Goal: Information Seeking & Learning: Learn about a topic

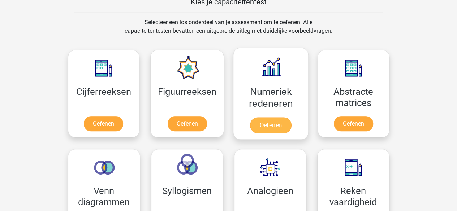
scroll to position [274, 0]
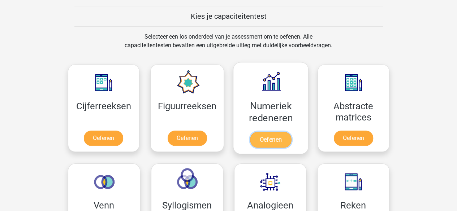
click at [260, 139] on link "Oefenen" at bounding box center [270, 140] width 41 height 16
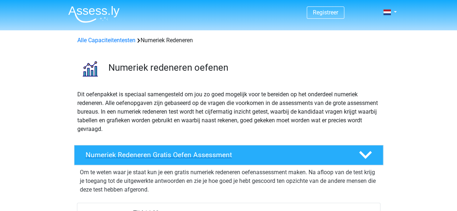
click at [287, 154] on h4 "Numeriek Redeneren Gratis Oefen Assessment" at bounding box center [216, 155] width 261 height 8
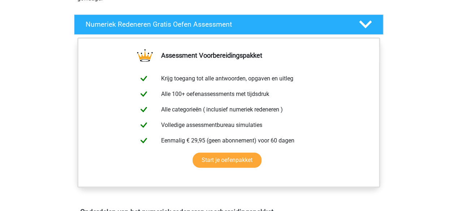
scroll to position [144, 0]
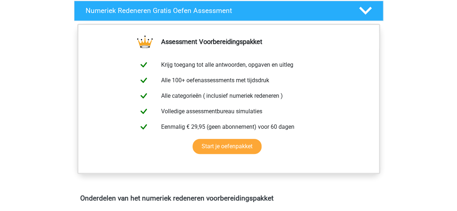
click at [365, 8] on icon at bounding box center [365, 10] width 13 height 13
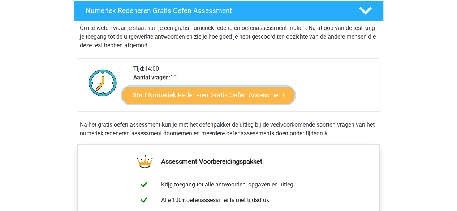
click at [204, 90] on link "Start Numeriek Redeneren Gratis Oefen Assessment" at bounding box center [208, 94] width 172 height 17
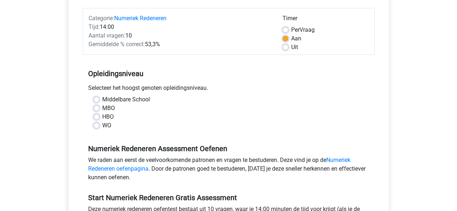
scroll to position [87, 0]
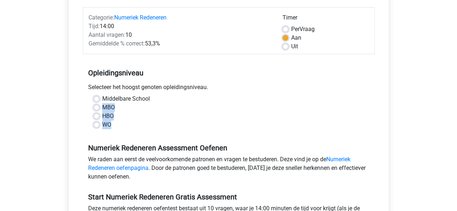
drag, startPoint x: 96, startPoint y: 98, endPoint x: 290, endPoint y: 125, distance: 195.8
click at [290, 125] on div "Middelbare School MBO HBO WO" at bounding box center [228, 112] width 281 height 35
click at [102, 98] on label "Middelbare School" at bounding box center [126, 99] width 48 height 9
click at [97, 98] on input "Middelbare School" at bounding box center [97, 98] width 6 height 7
radio input "true"
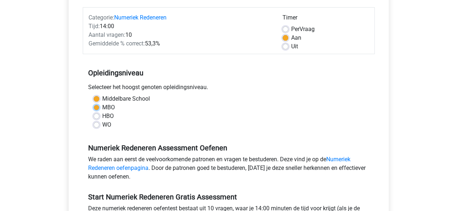
click at [94, 103] on input "MBO" at bounding box center [97, 106] width 6 height 7
radio input "true"
click at [94, 112] on input "HBO" at bounding box center [97, 115] width 6 height 7
radio input "true"
click at [94, 121] on input "WO" at bounding box center [97, 124] width 6 height 7
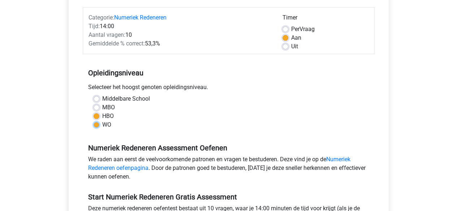
radio input "true"
click at [94, 112] on input "HBO" at bounding box center [97, 115] width 6 height 7
radio input "true"
click at [94, 103] on input "MBO" at bounding box center [97, 106] width 6 height 7
radio input "true"
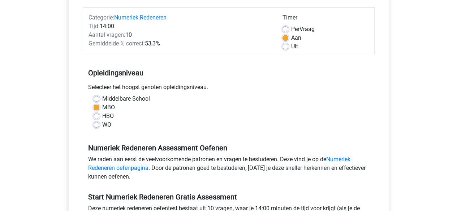
click at [94, 95] on input "Middelbare School" at bounding box center [97, 98] width 6 height 7
radio input "true"
click at [366, 110] on div "Middelbare School MBO HBO WO" at bounding box center [228, 112] width 281 height 35
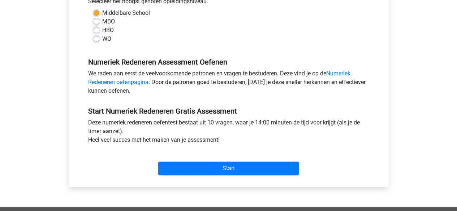
scroll to position [181, 0]
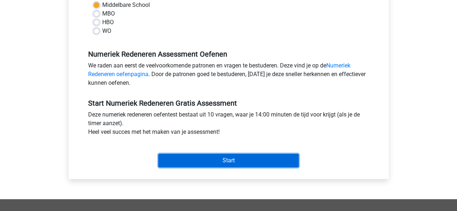
click at [261, 161] on input "Start" at bounding box center [228, 161] width 140 height 14
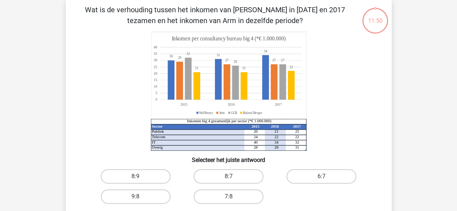
scroll to position [35, 0]
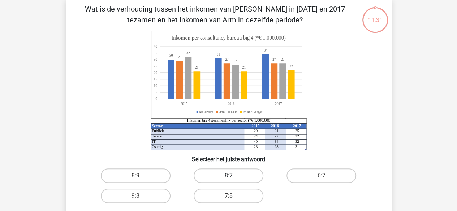
click at [215, 173] on label "8:7" at bounding box center [229, 176] width 70 height 14
click at [228, 176] on input "8:7" at bounding box center [230, 178] width 5 height 5
radio input "true"
click at [321, 176] on input "6:7" at bounding box center [323, 178] width 5 height 5
radio input "true"
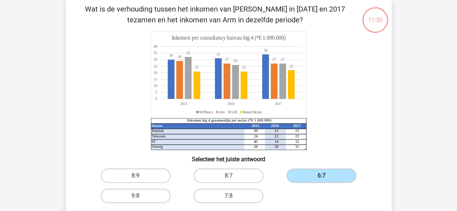
click at [135, 196] on input "9:8" at bounding box center [137, 198] width 5 height 5
radio input "true"
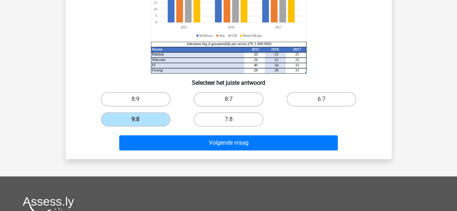
scroll to position [108, 0]
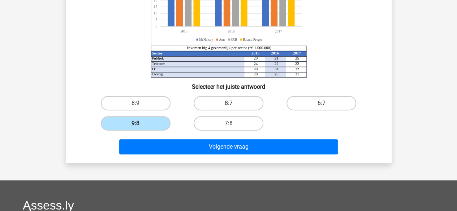
click at [248, 101] on label "8:7" at bounding box center [229, 103] width 70 height 14
click at [233, 103] on input "8:7" at bounding box center [230, 105] width 5 height 5
radio input "true"
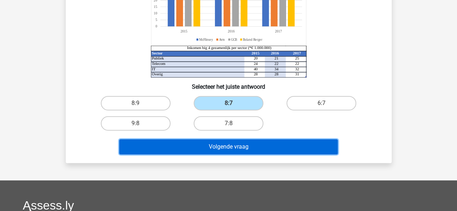
click at [256, 145] on button "Volgende vraag" at bounding box center [228, 146] width 219 height 15
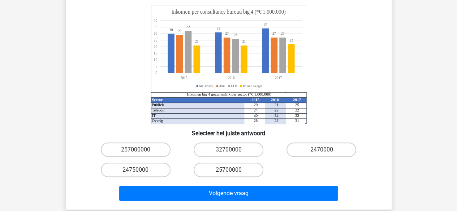
scroll to position [108, 0]
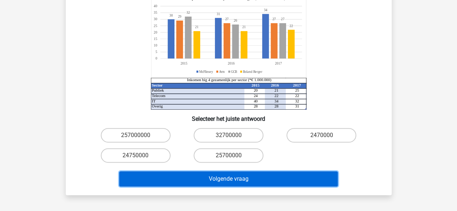
click at [249, 172] on button "Volgende vraag" at bounding box center [228, 179] width 219 height 15
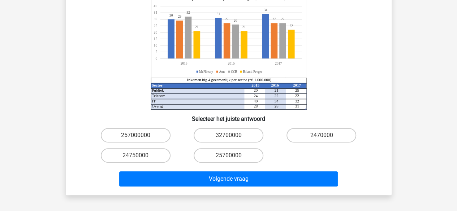
click at [417, 75] on div "Registreer Nederlands English" at bounding box center [228, 148] width 457 height 512
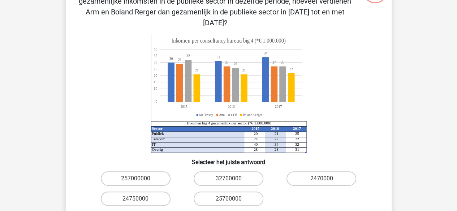
scroll to position [51, 0]
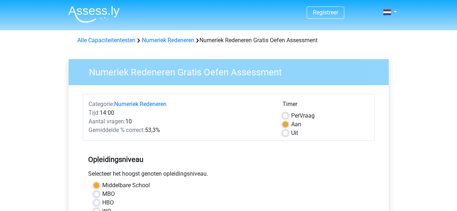
scroll to position [181, 0]
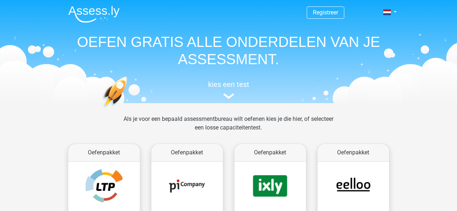
scroll to position [274, 0]
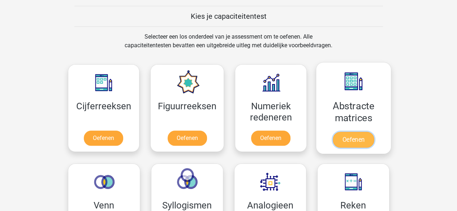
click at [343, 138] on link "Oefenen" at bounding box center [353, 140] width 41 height 16
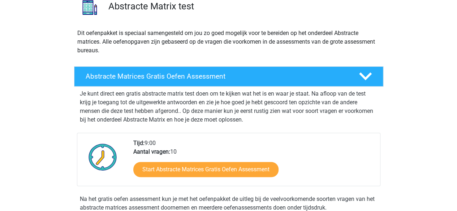
scroll to position [72, 0]
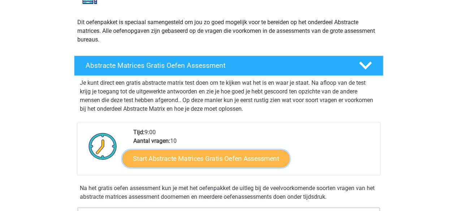
click at [232, 153] on link "Start Abstracte Matrices Gratis Oefen Assessment" at bounding box center [205, 158] width 167 height 17
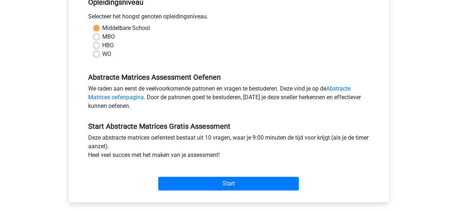
scroll to position [173, 0]
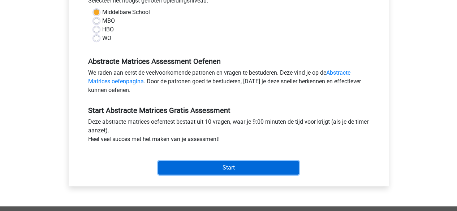
click at [244, 171] on input "Start" at bounding box center [228, 168] width 140 height 14
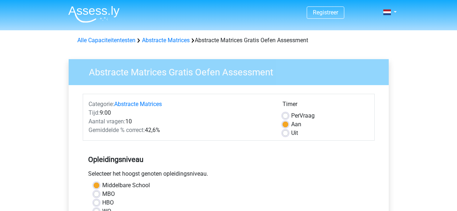
scroll to position [173, 0]
